Goal: Transaction & Acquisition: Register for event/course

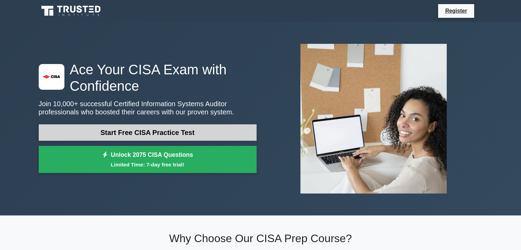
click at [166, 133] on link "Start Free CISA Practice Test" at bounding box center [148, 132] width 218 height 16
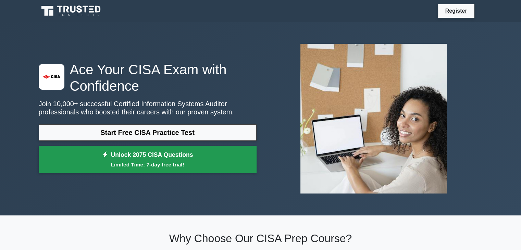
click at [132, 162] on small "Limited Time: 7-day free trial!" at bounding box center [147, 165] width 201 height 8
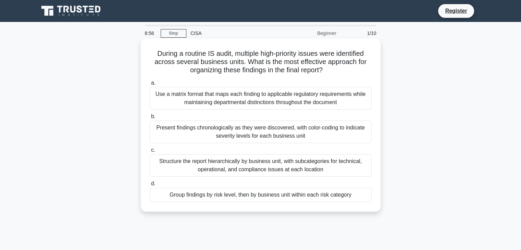
click at [277, 195] on div "Group findings by risk level, then by business unit within each risk category" at bounding box center [261, 195] width 222 height 14
click at [150, 186] on input "d. Group findings by risk level, then by business unit within each risk category" at bounding box center [150, 183] width 0 height 4
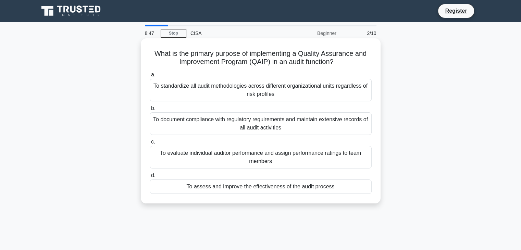
click at [299, 90] on div "To standardize all audit methodologies across different organizational units re…" at bounding box center [261, 90] width 222 height 23
click at [150, 77] on input "a. To standardize all audit methodologies across different organizational units…" at bounding box center [150, 75] width 0 height 4
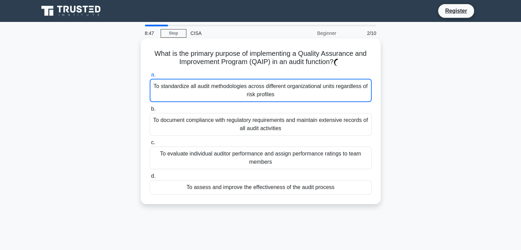
click at [299, 90] on div "To standardize all audit methodologies across different organizational units re…" at bounding box center [261, 90] width 222 height 23
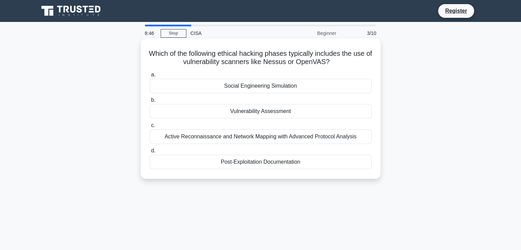
drag, startPoint x: 246, startPoint y: 90, endPoint x: 270, endPoint y: 90, distance: 24.3
click at [246, 90] on div "Social Engineering Simulation" at bounding box center [261, 86] width 222 height 14
click at [150, 77] on input "a. Social Engineering Simulation" at bounding box center [150, 75] width 0 height 4
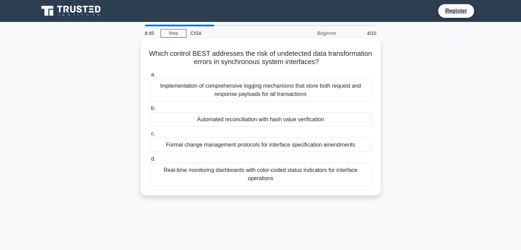
click at [283, 128] on div "a. Implementation of comprehensive logging mechanisms that store both request a…" at bounding box center [260, 128] width 230 height 118
click at [284, 119] on div "Automated reconciliation with hash value verification" at bounding box center [261, 119] width 222 height 14
click at [150, 111] on input "b. Automated reconciliation with hash value verification" at bounding box center [150, 108] width 0 height 4
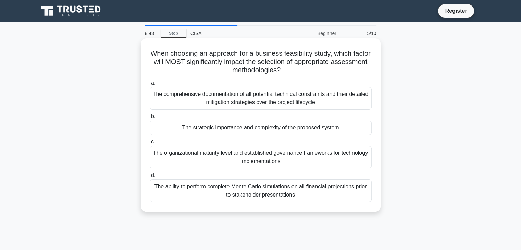
click at [285, 156] on div "The organizational maturity level and established governance frameworks for tec…" at bounding box center [261, 157] width 222 height 23
click at [261, 160] on div "The organizational maturity level and established governance frameworks for tec…" at bounding box center [261, 157] width 222 height 23
click at [150, 144] on input "c. The organizational maturity level and established governance frameworks for …" at bounding box center [150, 142] width 0 height 4
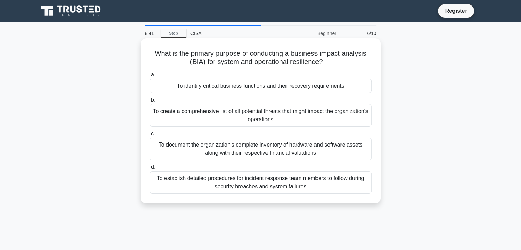
click at [281, 182] on div "To establish detailed procedures for incident response team members to follow d…" at bounding box center [261, 182] width 222 height 23
click at [150, 169] on input "d. To establish detailed procedures for incident response team members to follo…" at bounding box center [150, 167] width 0 height 4
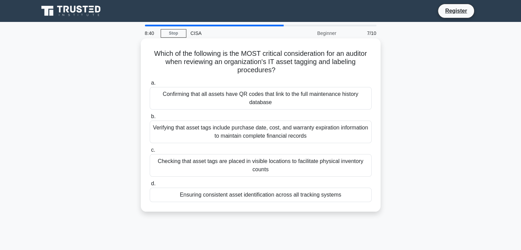
click at [288, 127] on div "Verifying that asset tags include purchase date, cost, and warranty expiration …" at bounding box center [261, 131] width 222 height 23
click at [150, 119] on input "b. Verifying that asset tags include purchase date, cost, and warranty expirati…" at bounding box center [150, 116] width 0 height 4
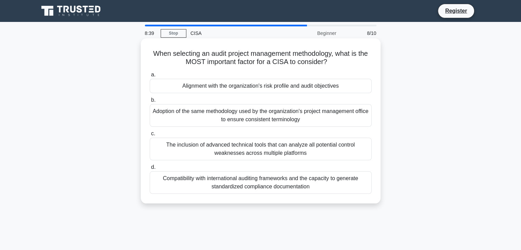
click at [307, 84] on div "Alignment with the organization's risk profile and audit objectives" at bounding box center [261, 86] width 222 height 14
click at [150, 77] on input "a. Alignment with the organization's risk profile and audit objectives" at bounding box center [150, 75] width 0 height 4
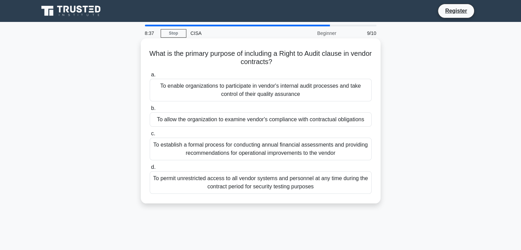
click at [305, 124] on div "To allow the organization to examine vendor's compliance with contractual oblig…" at bounding box center [261, 119] width 222 height 14
click at [150, 111] on input "b. To allow the organization to examine vendor's compliance with contractual ob…" at bounding box center [150, 108] width 0 height 4
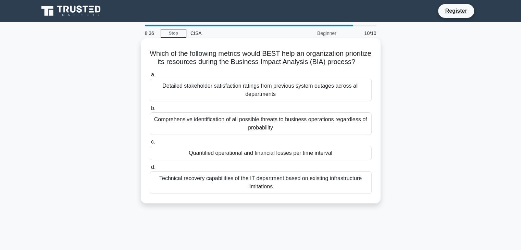
click at [297, 129] on div "Comprehensive identification of all possible threats to business operations reg…" at bounding box center [261, 123] width 222 height 23
click at [150, 111] on input "b. Comprehensive identification of all possible threats to business operations …" at bounding box center [150, 108] width 0 height 4
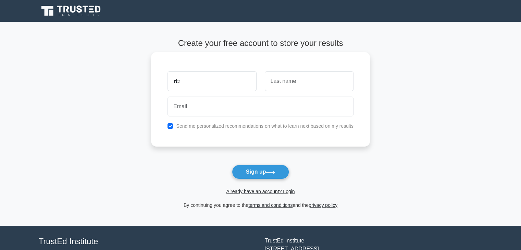
type input "ฟ"
type input "[PERSON_NAME]"
type input "pandoungnet"
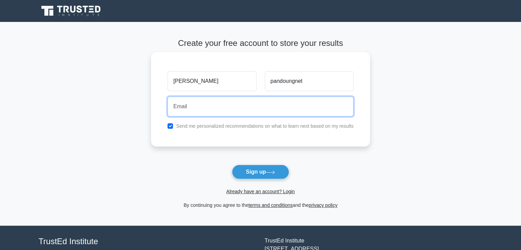
click at [243, 110] on input "email" at bounding box center [260, 107] width 186 height 20
type input "autchiya@hotmail.com"
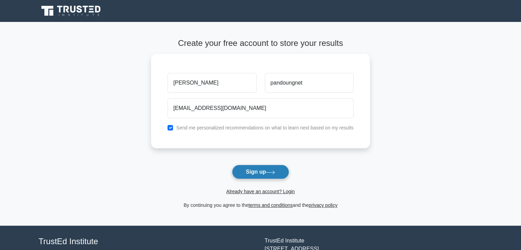
click at [257, 171] on button "Sign up" at bounding box center [261, 172] width 58 height 14
